Goal: Information Seeking & Learning: Learn about a topic

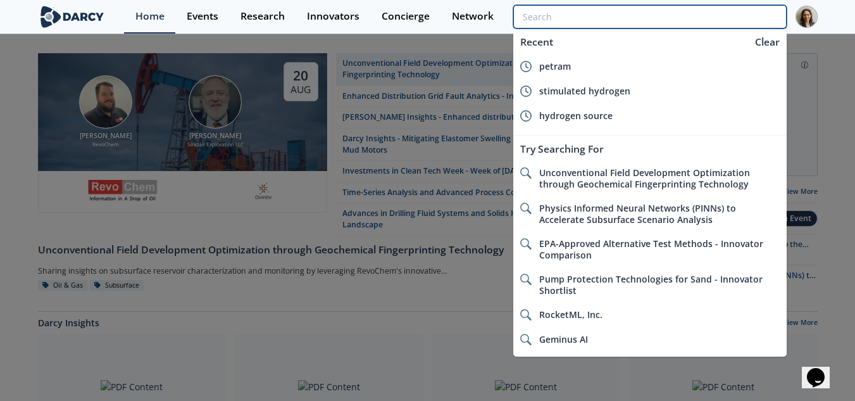
click at [744, 15] on input "search" at bounding box center [649, 16] width 273 height 23
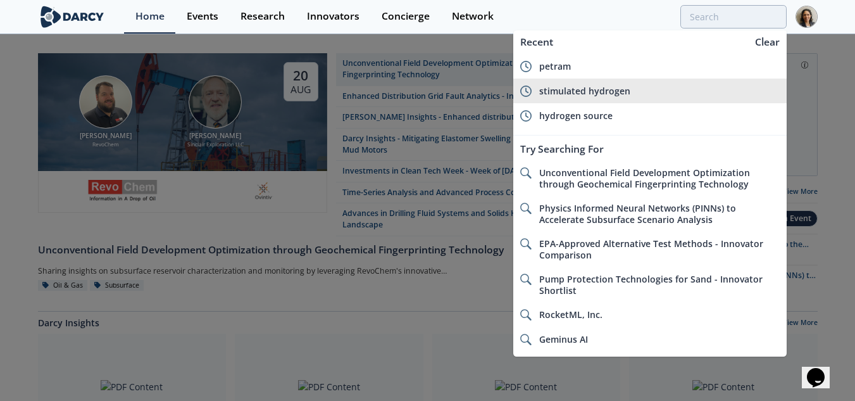
click at [598, 91] on span "stimulated hydrogen" at bounding box center [584, 91] width 91 height 12
type input "stimulated hydrogen"
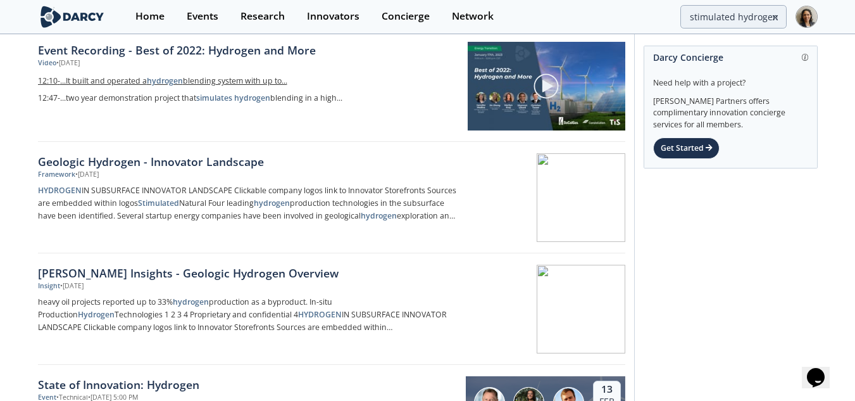
scroll to position [190, 0]
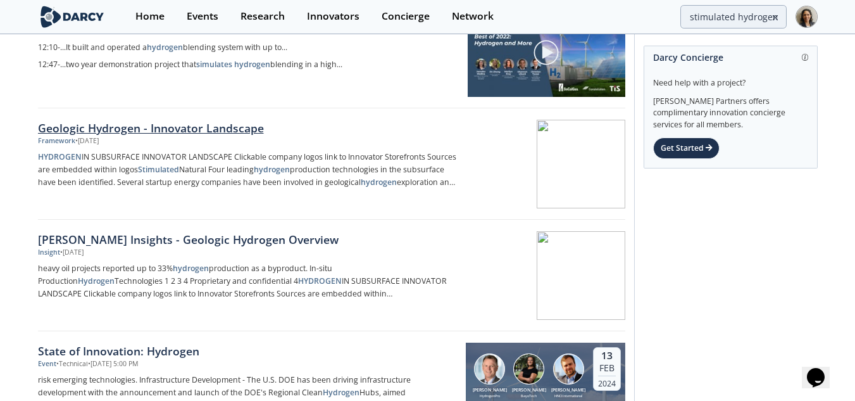
click at [236, 129] on div "Geologic Hydrogen - Innovator Landscape" at bounding box center [247, 128] width 419 height 16
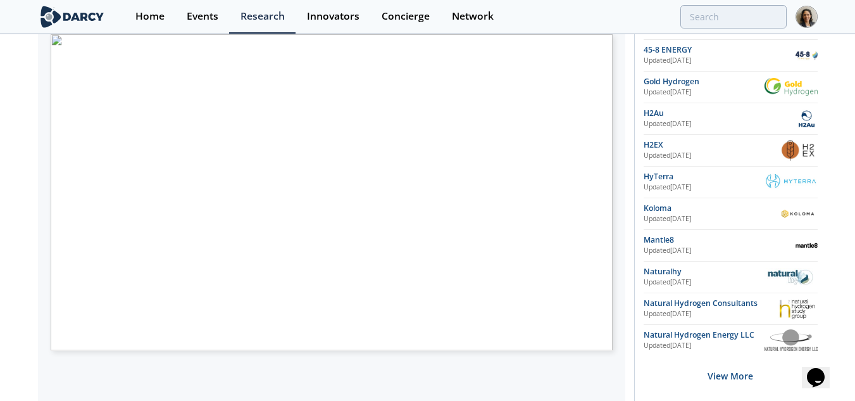
scroll to position [253, 0]
